Goal: Navigation & Orientation: Find specific page/section

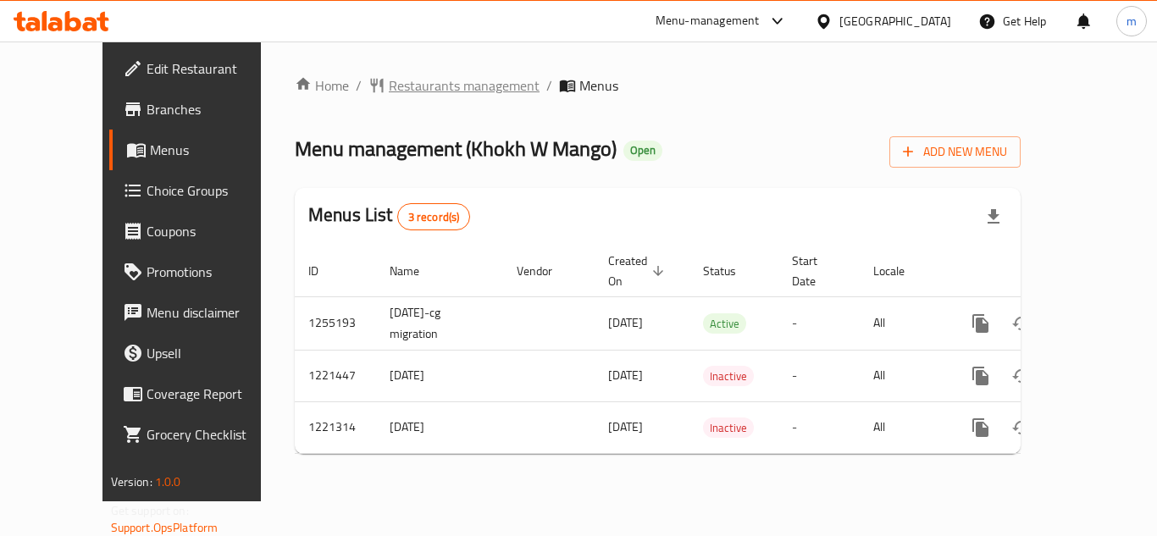
click at [428, 87] on span "Restaurants management" at bounding box center [464, 85] width 151 height 20
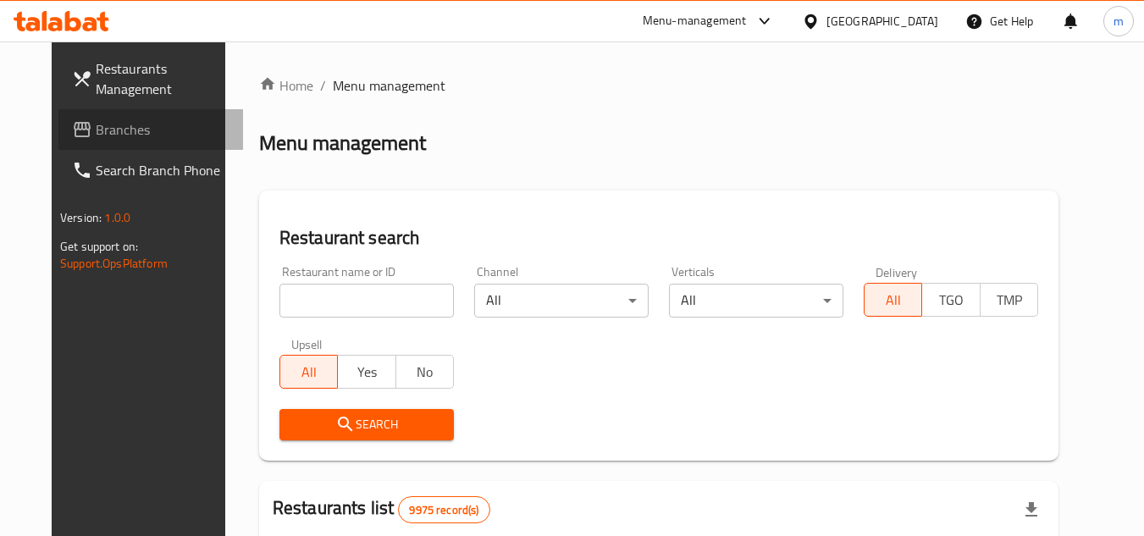
click at [74, 128] on icon at bounding box center [82, 129] width 17 height 15
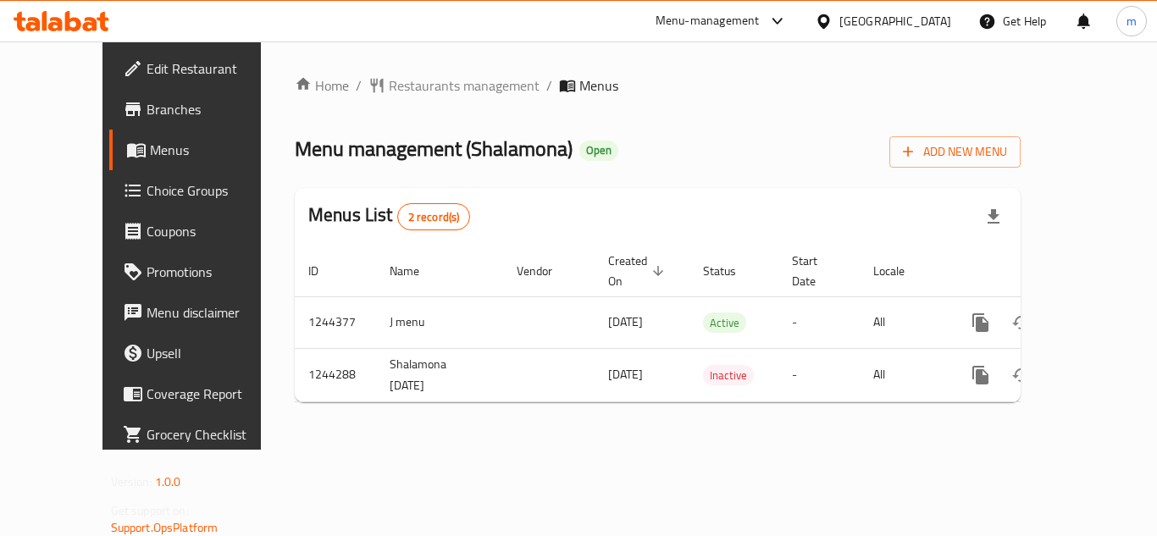
click at [928, 13] on div "[GEOGRAPHIC_DATA]" at bounding box center [895, 21] width 112 height 19
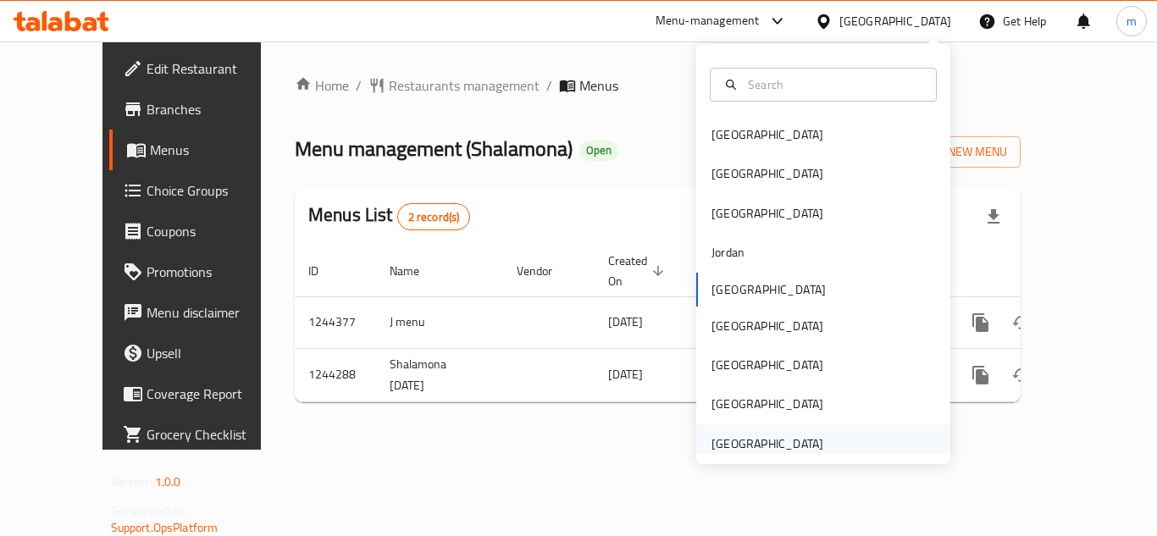
click at [759, 448] on div "[GEOGRAPHIC_DATA]" at bounding box center [767, 443] width 112 height 19
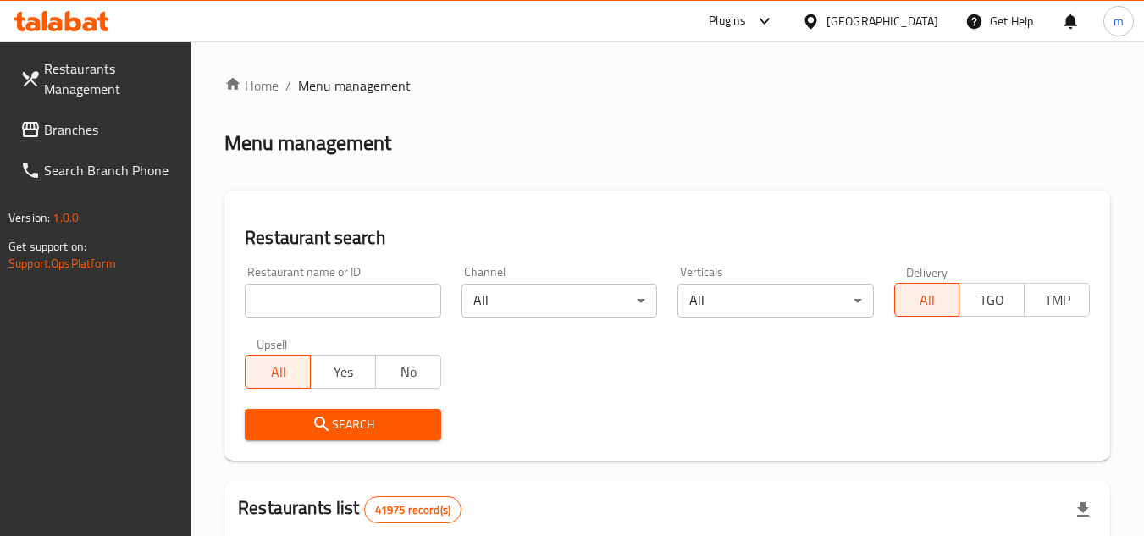
click at [85, 127] on span "Branches" at bounding box center [111, 129] width 134 height 20
